Goal: Task Accomplishment & Management: Manage account settings

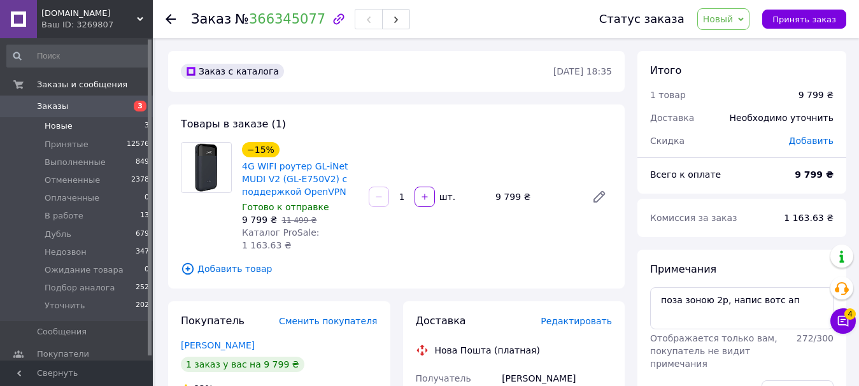
click at [78, 123] on li "Новые 3" at bounding box center [78, 126] width 157 height 18
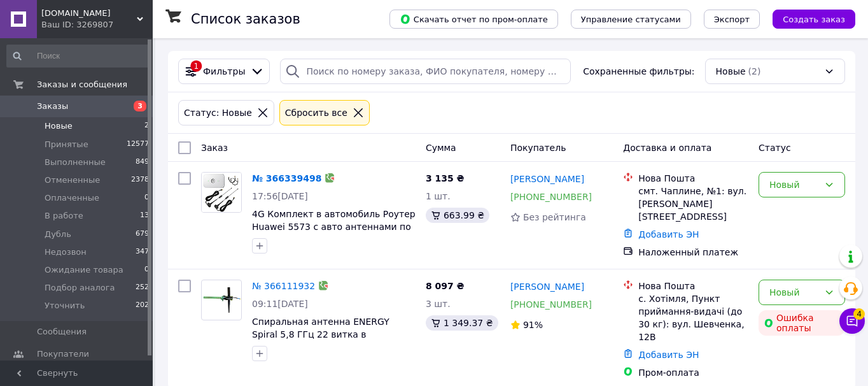
click at [523, 115] on div "Статус: Новые Сбросить все" at bounding box center [512, 112] width 672 height 31
click at [263, 176] on link "№ 366339498" at bounding box center [286, 178] width 69 height 10
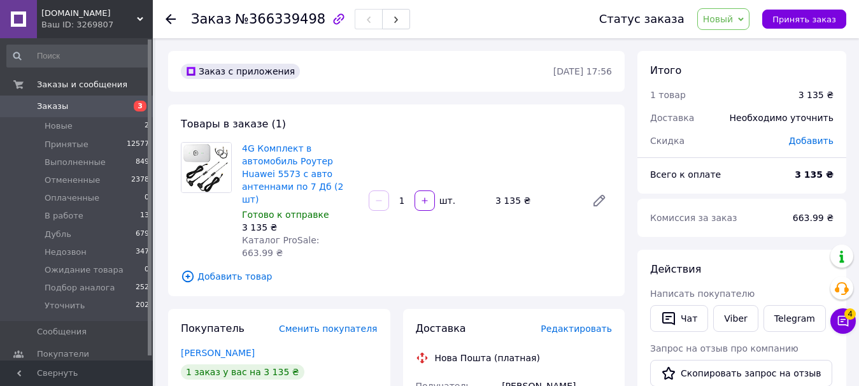
scroll to position [64, 0]
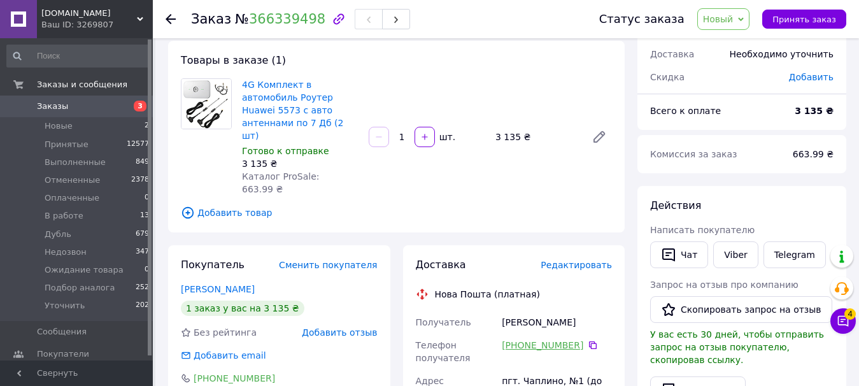
click at [556, 339] on link "[PHONE_NUMBER]" at bounding box center [542, 345] width 81 height 13
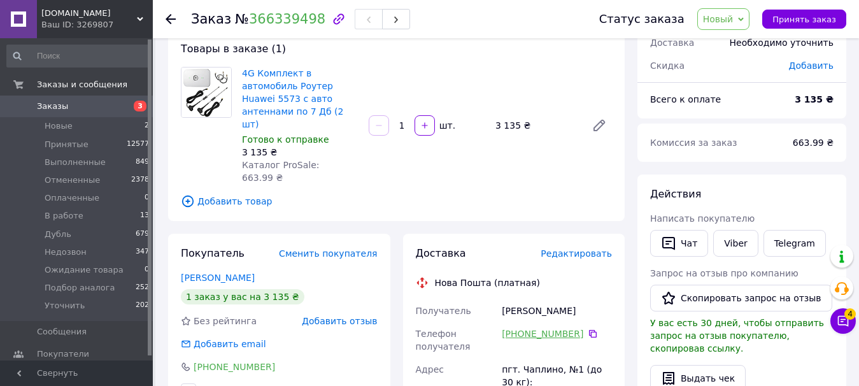
scroll to position [0, 0]
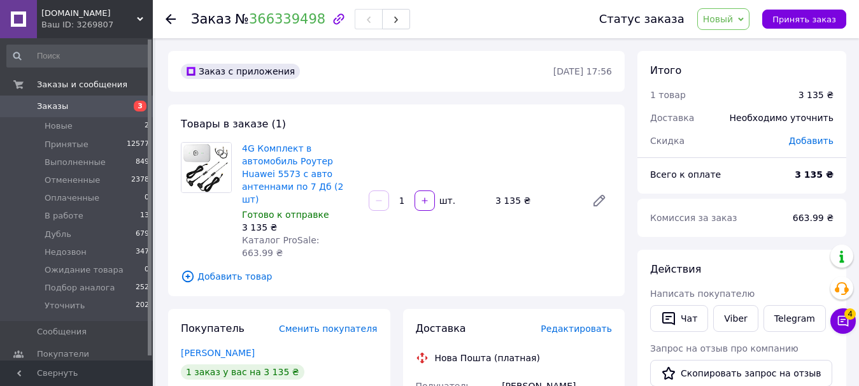
click at [496, 127] on div "Товары в заказе (1) 4G Комплект в автомобиль Роутер Huawei 5573 с авто антеннам…" at bounding box center [396, 200] width 456 height 192
click at [504, 269] on span "Добавить товар" at bounding box center [396, 276] width 431 height 14
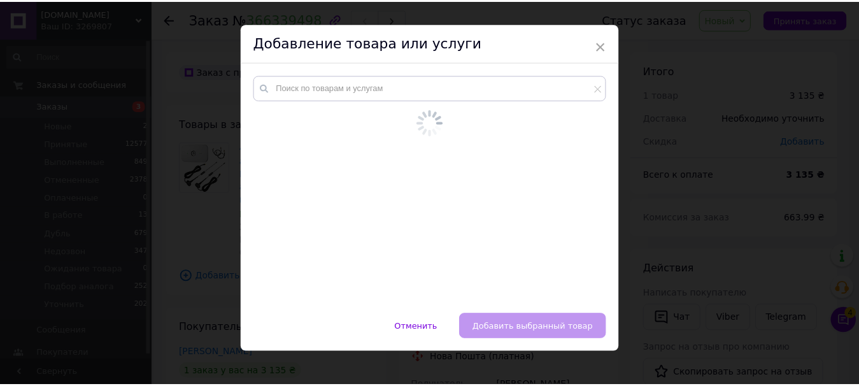
scroll to position [6, 0]
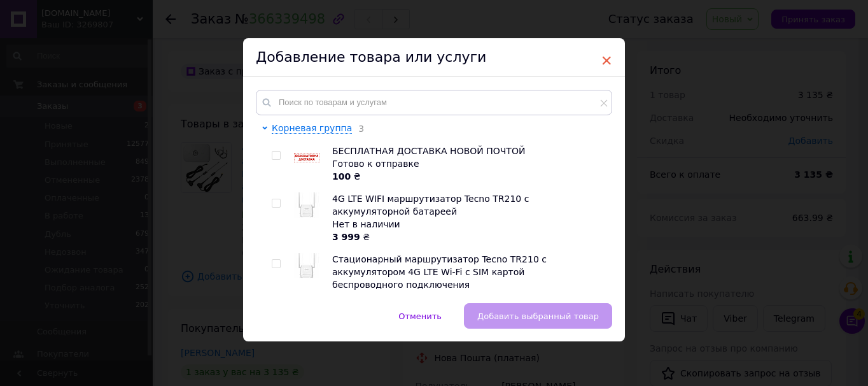
click at [607, 65] on span "×" at bounding box center [606, 61] width 11 height 22
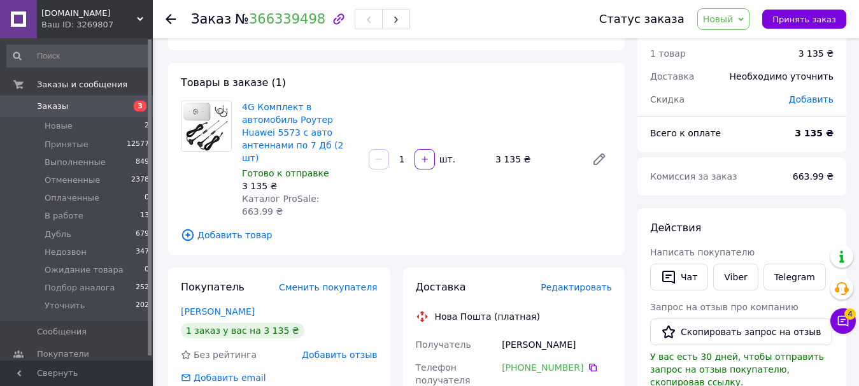
scroll to position [64, 0]
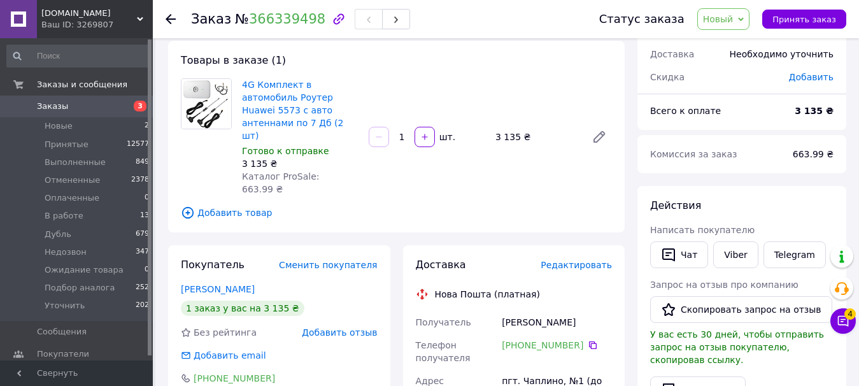
click at [587, 340] on icon at bounding box center [592, 345] width 10 height 10
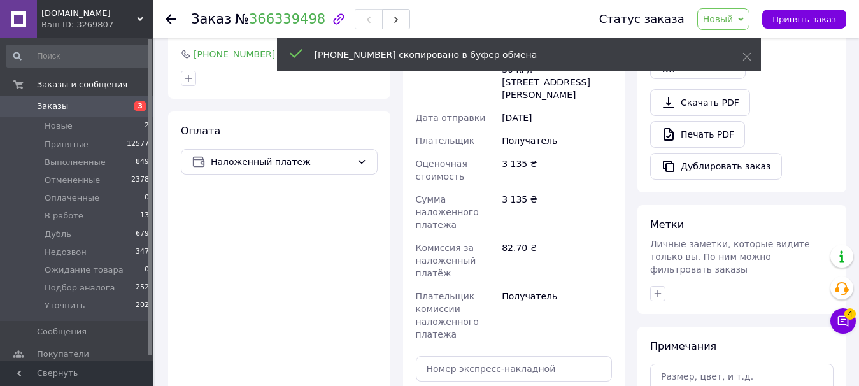
scroll to position [446, 0]
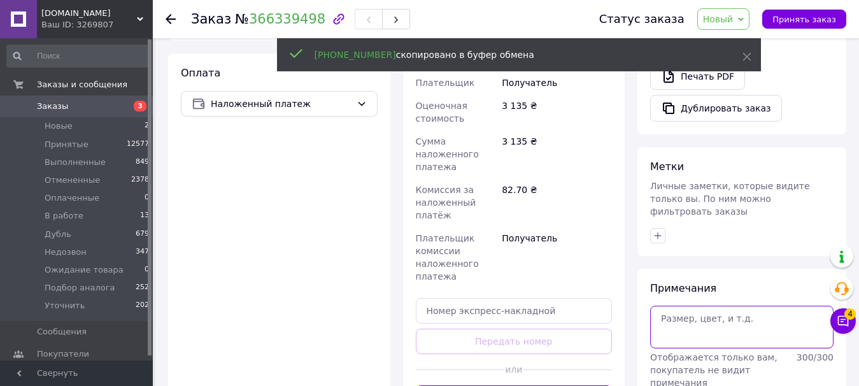
click at [675, 306] on textarea at bounding box center [741, 326] width 183 height 42
paste textarea "[PHONE_NUMBER]"
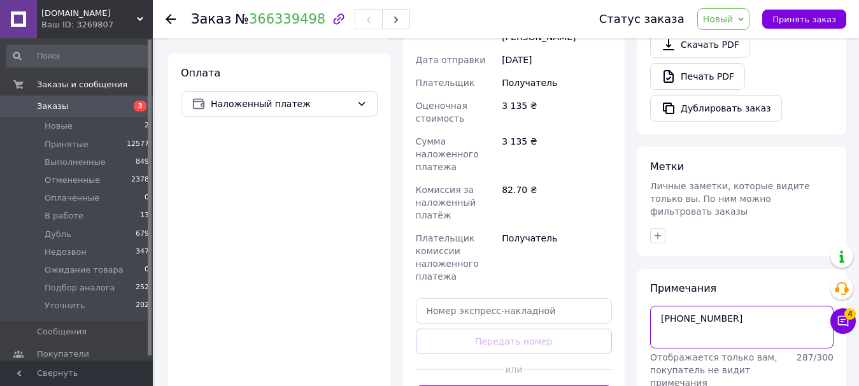
drag, startPoint x: 755, startPoint y: 298, endPoint x: 678, endPoint y: 293, distance: 77.8
click at [678, 305] on textarea "[PHONE_NUMBER]" at bounding box center [741, 326] width 183 height 42
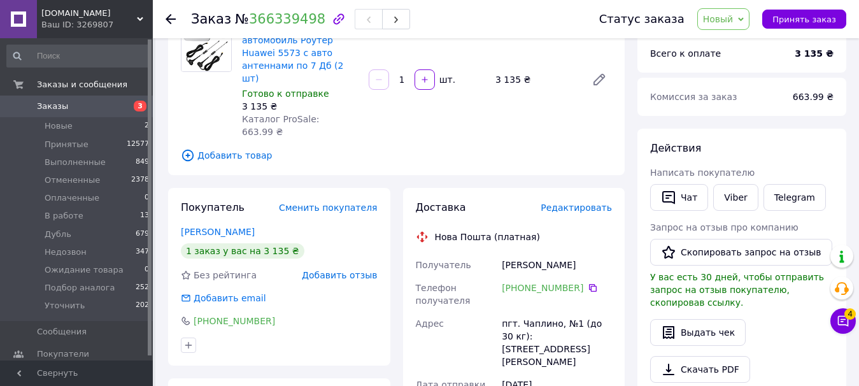
scroll to position [191, 0]
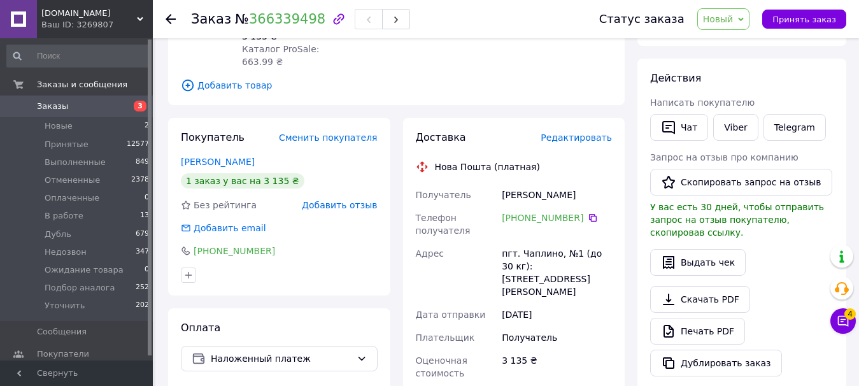
type textarea "[PHONE_NUMBER]"
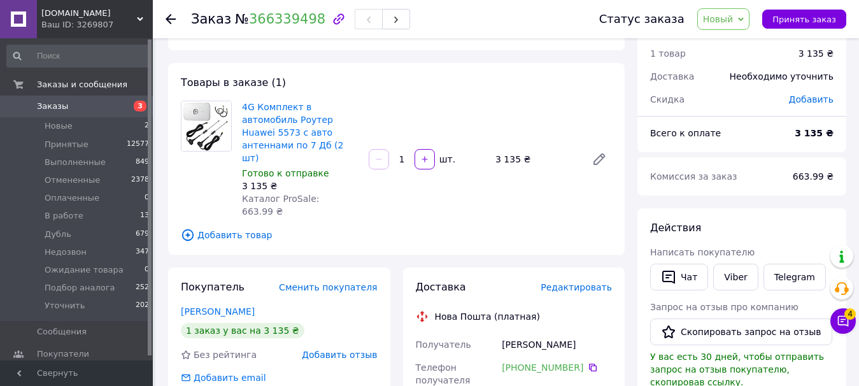
scroll to position [64, 0]
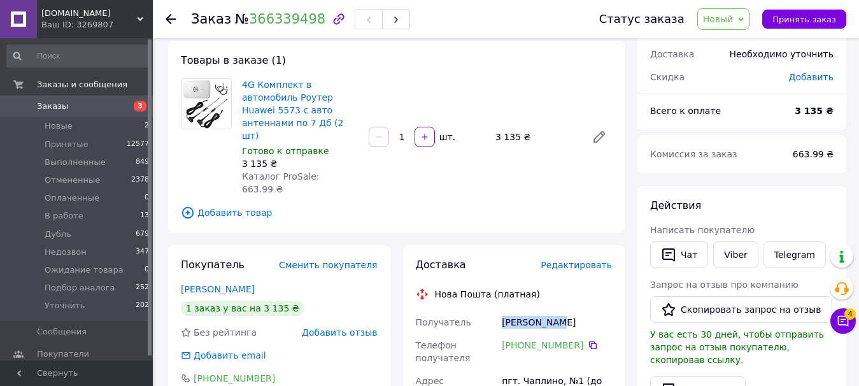
drag, startPoint x: 574, startPoint y: 287, endPoint x: 501, endPoint y: 288, distance: 73.2
click at [501, 311] on div "[PERSON_NAME]" at bounding box center [556, 322] width 115 height 23
copy div "[PERSON_NAME]"
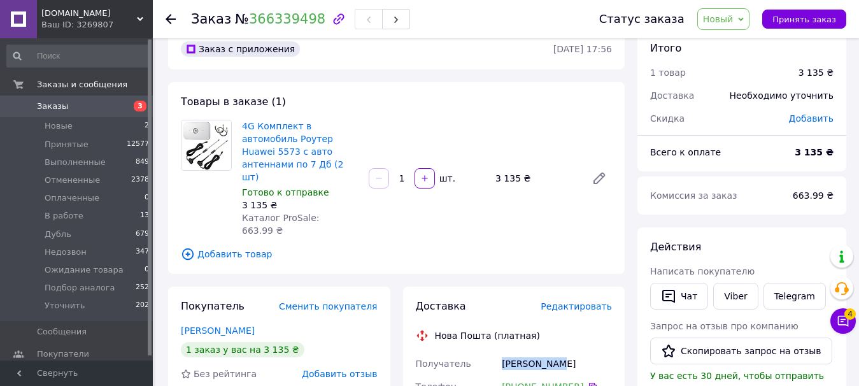
scroll to position [0, 0]
